Goal: Check status: Check status

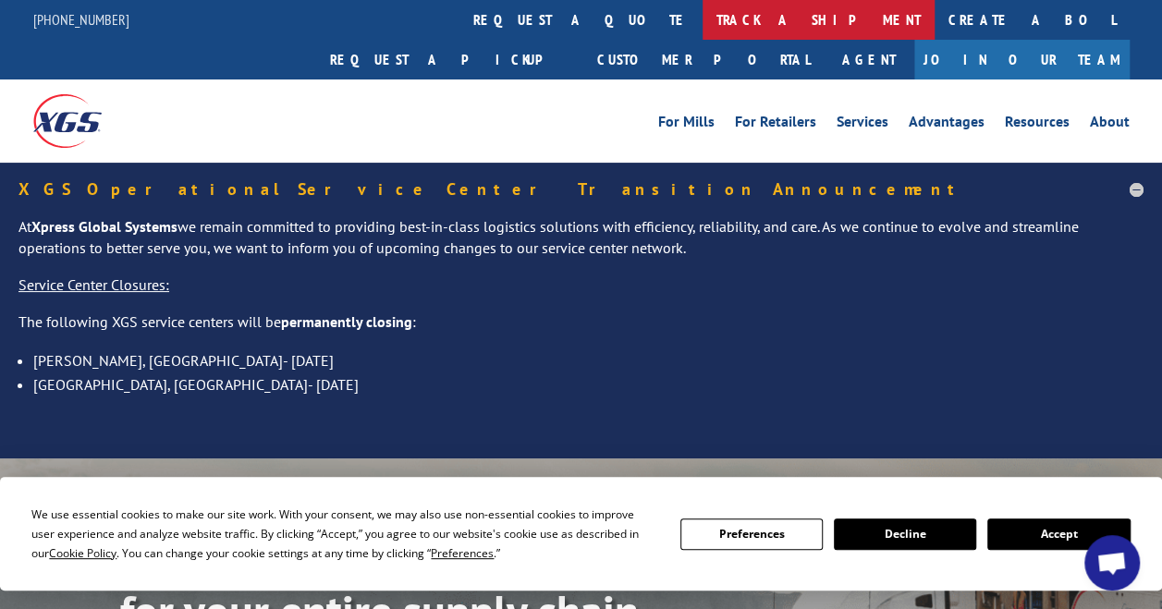
click at [702, 17] on link "track a shipment" at bounding box center [818, 20] width 232 height 40
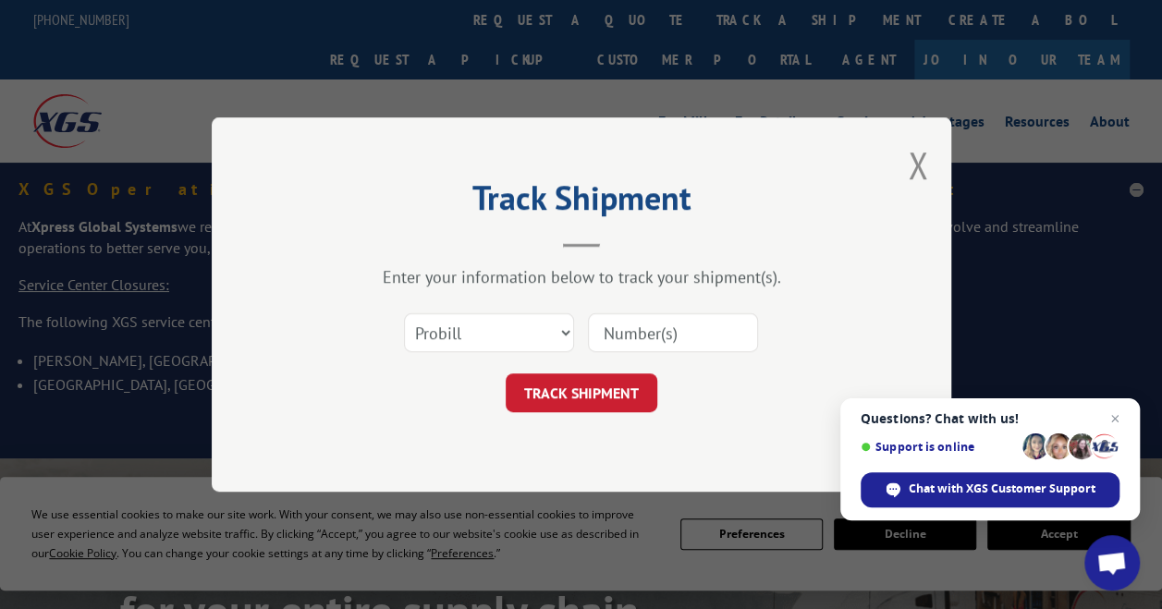
click at [623, 326] on input at bounding box center [673, 332] width 170 height 39
paste input "17589415"
type input "17589415"
click at [580, 402] on button "TRACK SHIPMENT" at bounding box center [582, 392] width 152 height 39
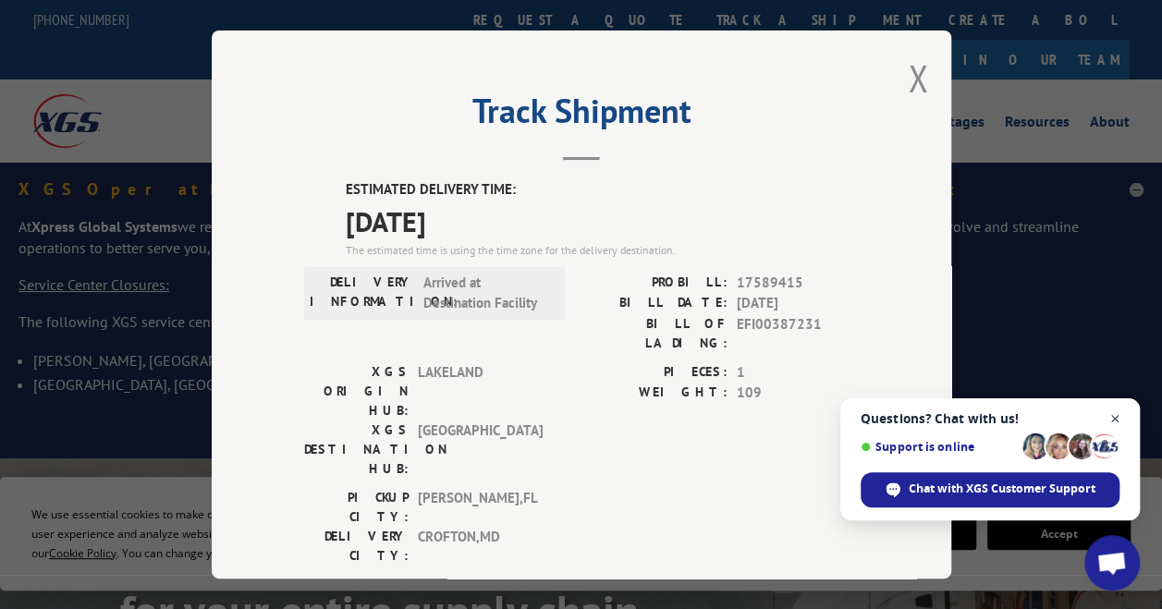
click at [1111, 421] on span "Open chat" at bounding box center [1114, 419] width 23 height 23
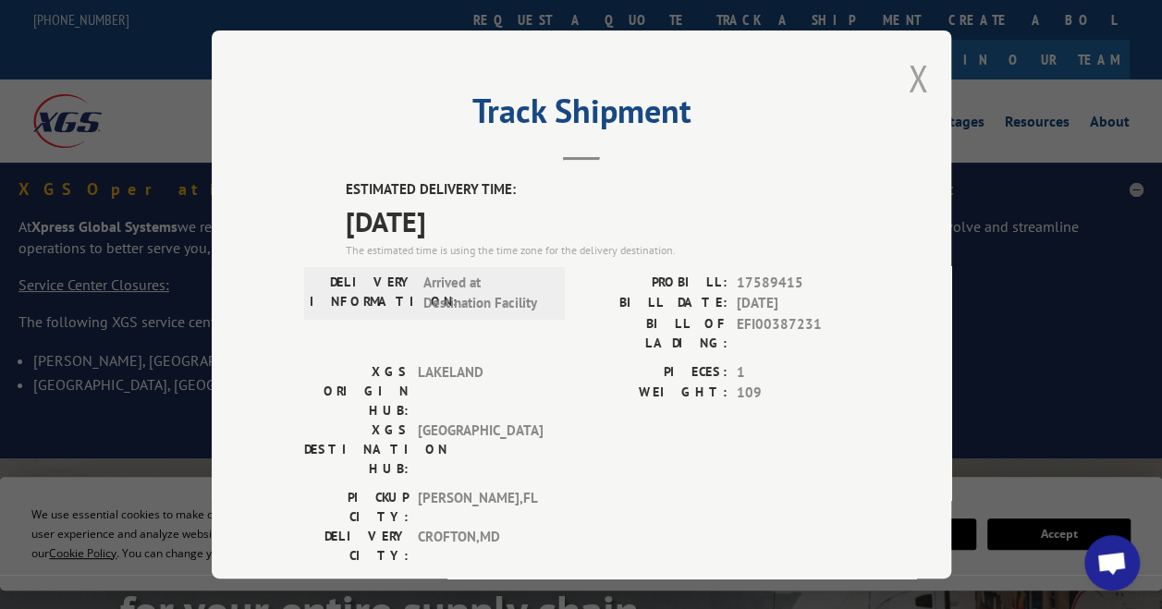
click at [913, 75] on button "Close modal" at bounding box center [918, 78] width 20 height 49
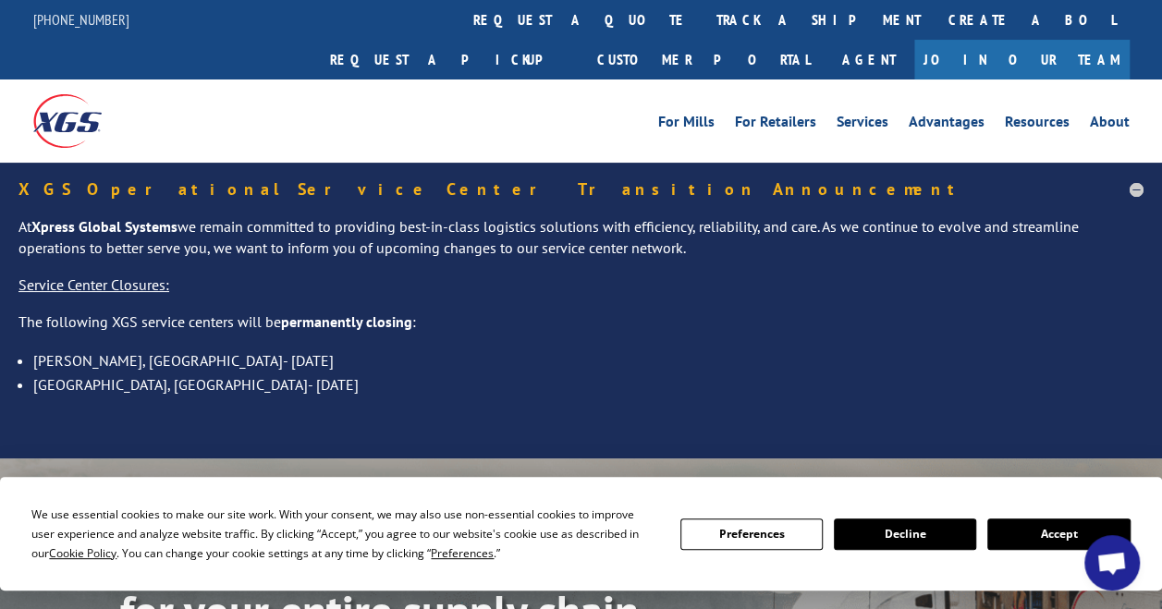
click at [921, 538] on button "Decline" at bounding box center [905, 533] width 142 height 31
